Goal: Task Accomplishment & Management: Complete application form

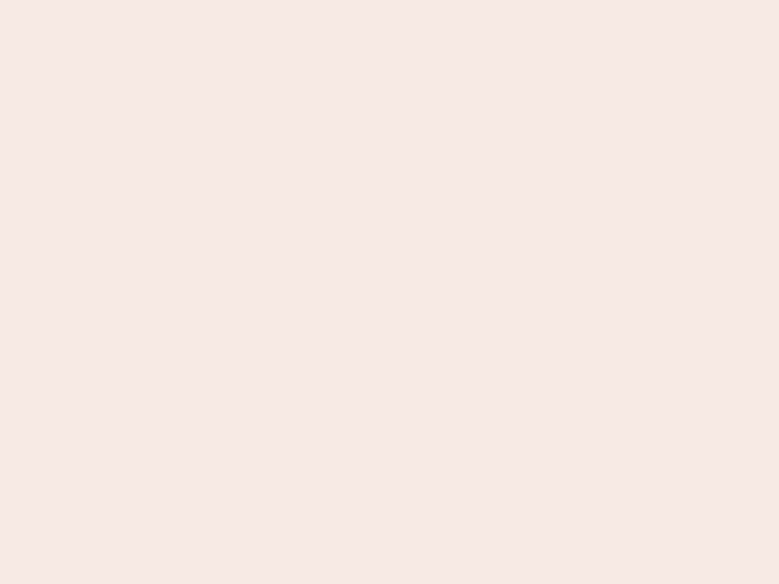
click at [389, 292] on nb-app "Almost there Thank you for registering for Newbook. Your account is under revie…" at bounding box center [389, 292] width 779 height 584
click at [389, 0] on nb-app "Almost there Thank you for registering for Newbook. Your account is under revie…" at bounding box center [389, 292] width 779 height 584
click at [416, 0] on nb-app "Almost there Thank you for registering for Newbook. Your account is under revie…" at bounding box center [389, 292] width 779 height 584
click at [389, 292] on nb-app "Almost there Thank you for registering for Newbook. Your account is under revie…" at bounding box center [389, 292] width 779 height 584
click at [389, 0] on nb-app "Almost there Thank you for registering for Newbook. Your account is under revie…" at bounding box center [389, 292] width 779 height 584
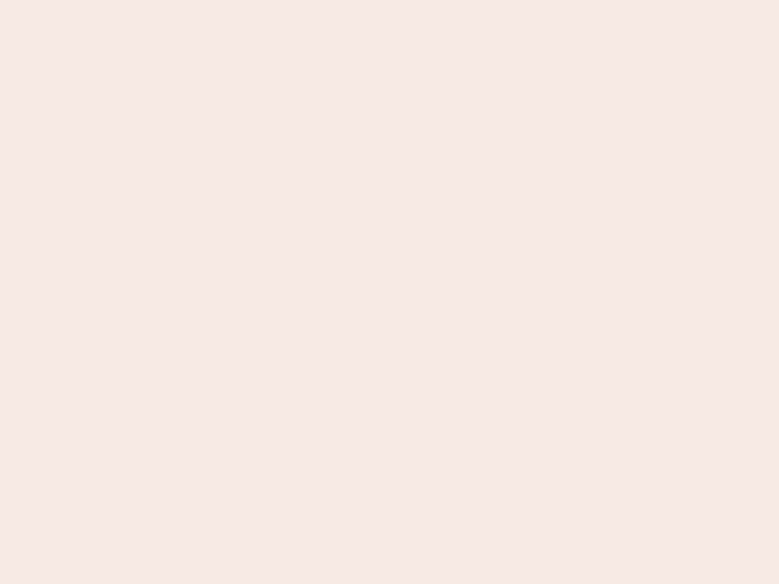
click at [272, 0] on nb-app "Almost there Thank you for registering for Newbook. Your account is under revie…" at bounding box center [389, 292] width 779 height 584
click at [389, 292] on nb-app "Almost there Thank you for registering for Newbook. Your account is under revie…" at bounding box center [389, 292] width 779 height 584
click at [389, 0] on nb-app "Almost there Thank you for registering for Newbook. Your account is under revie…" at bounding box center [389, 292] width 779 height 584
click at [272, 0] on nb-app "Almost there Thank you for registering for Newbook. Your account is under revie…" at bounding box center [389, 292] width 779 height 584
click at [389, 292] on nb-app "Almost there Thank you for registering for Newbook. Your account is under revie…" at bounding box center [389, 292] width 779 height 584
